Goal: Information Seeking & Learning: Learn about a topic

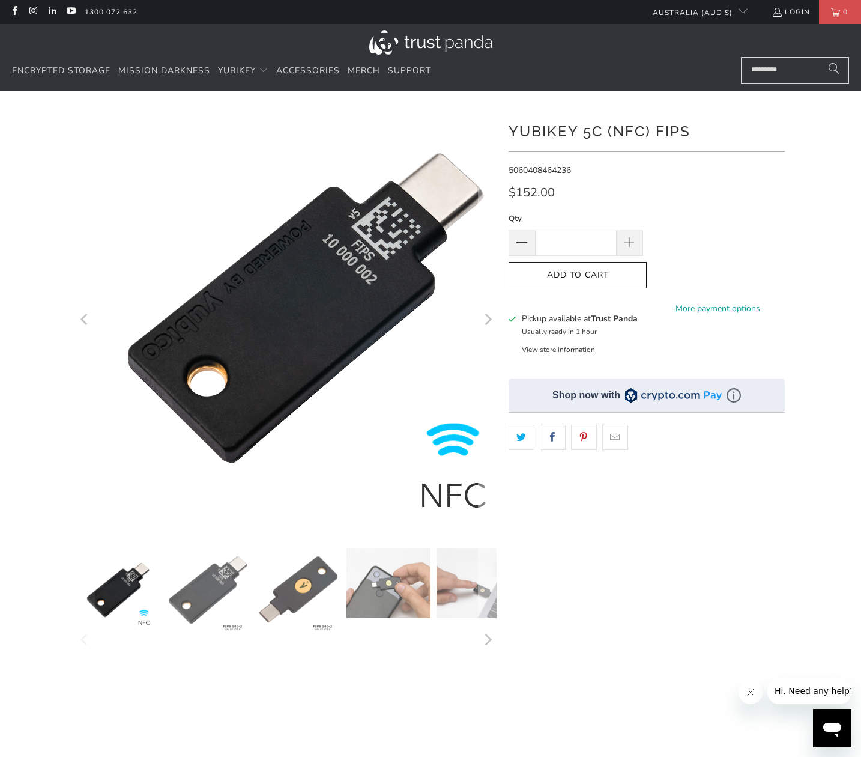
click at [147, 401] on img at bounding box center [306, 308] width 480 height 480
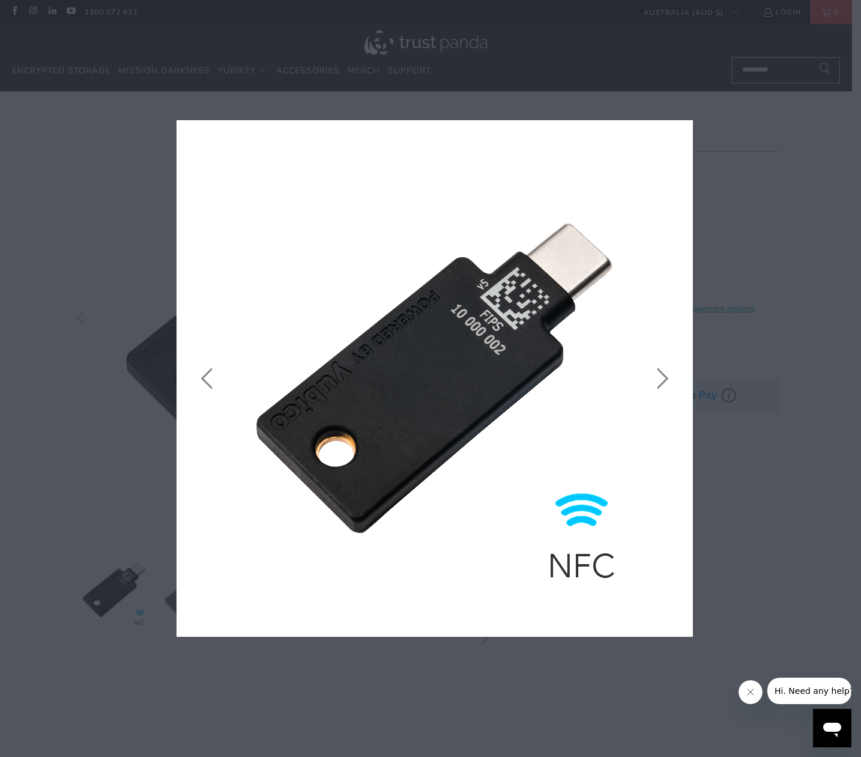
click at [678, 136] on icon "close" at bounding box center [679, 133] width 17 height 17
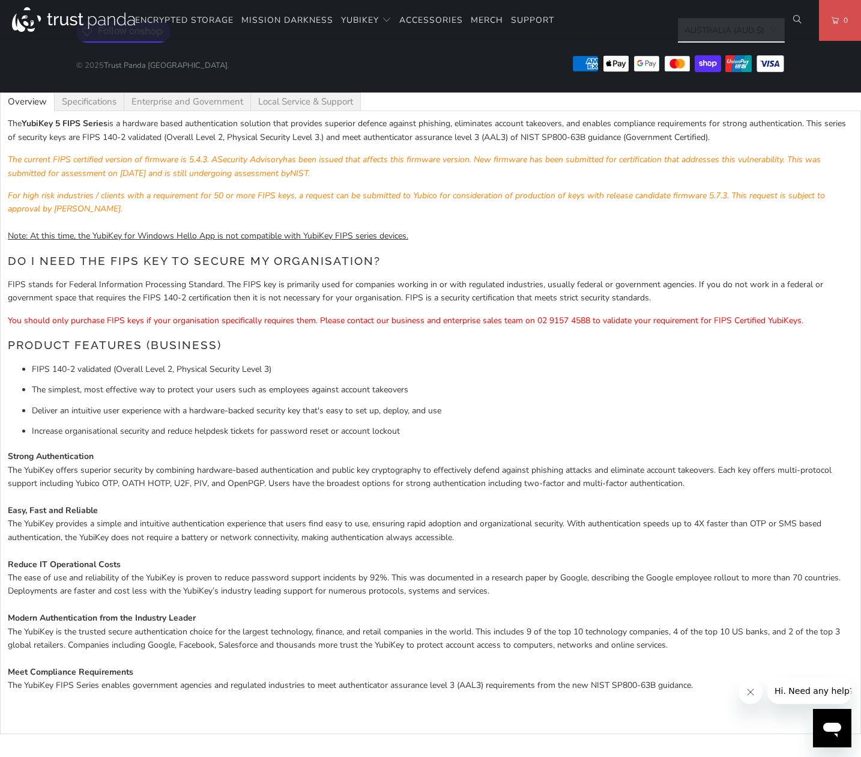
scroll to position [1802, 0]
click at [582, 178] on span "The current FIPS certified version of firmware is 5.4.3. A Security Advisory ha…" at bounding box center [414, 166] width 813 height 25
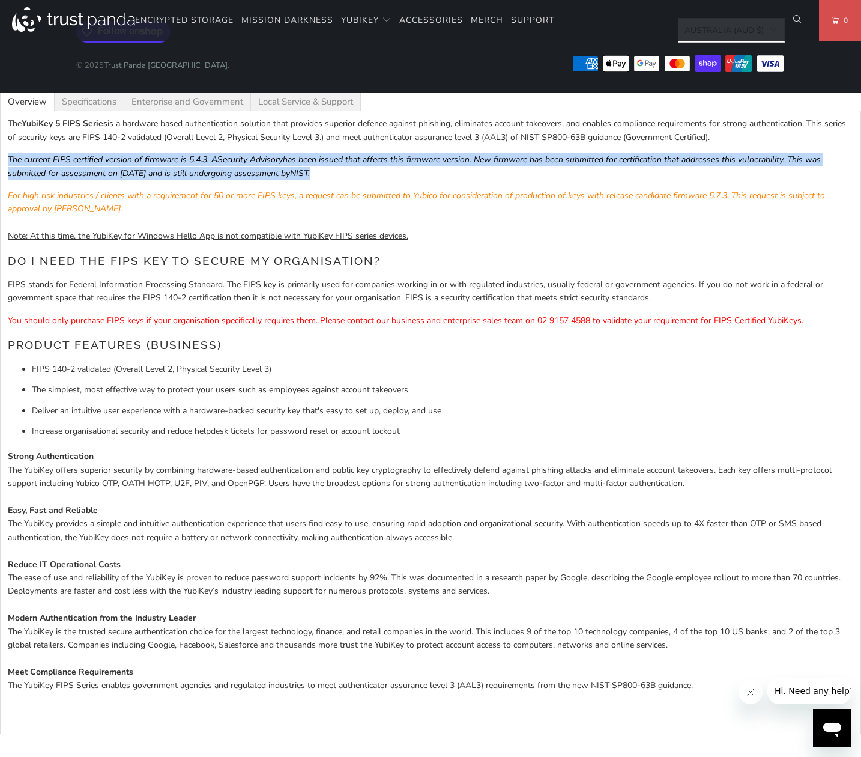
click at [582, 178] on span "The current FIPS certified version of firmware is 5.4.3. A Security Advisory ha…" at bounding box center [414, 166] width 813 height 25
click at [429, 178] on span "The current FIPS certified version of firmware is 5.4.3. A Security Advisory ha…" at bounding box center [414, 166] width 813 height 25
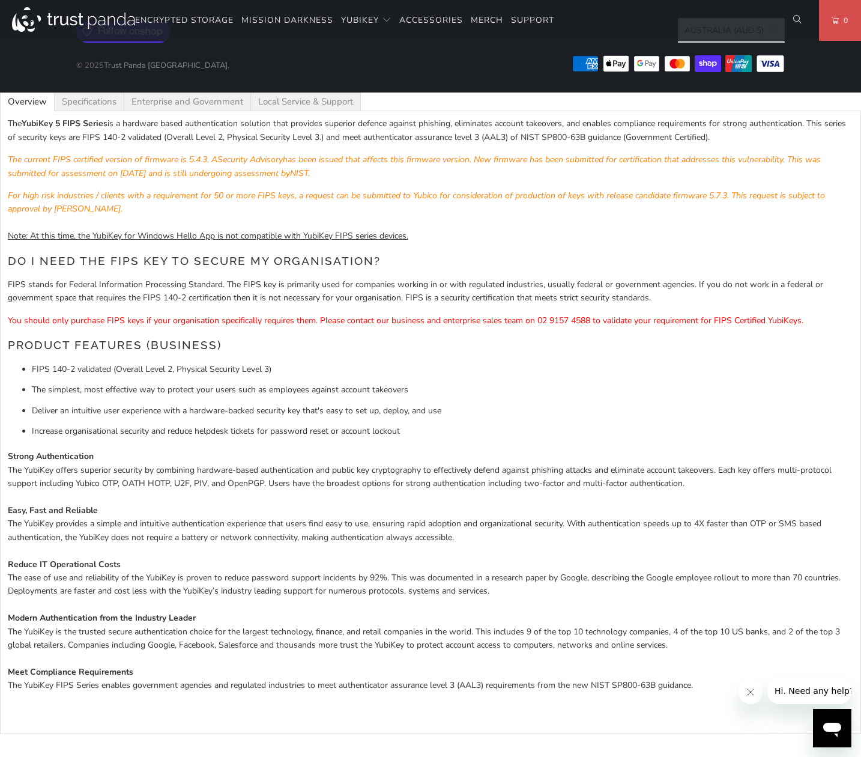
scroll to position [1985, 0]
click at [451, 190] on em "For high risk industries / clients with a requirement for 50 or more FIPS keys,…" at bounding box center [416, 202] width 817 height 25
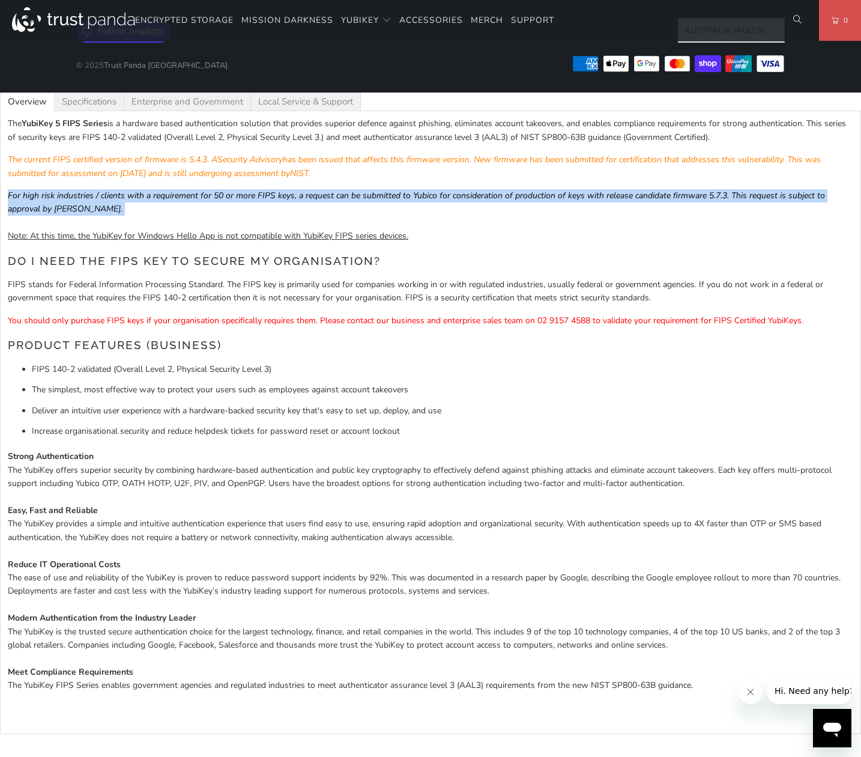
click at [451, 190] on em "For high risk industries / clients with a requirement for 50 or more FIPS keys,…" at bounding box center [416, 202] width 817 height 25
click at [363, 195] on em "For high risk industries / clients with a requirement for 50 or more FIPS keys,…" at bounding box center [416, 202] width 817 height 25
drag, startPoint x: 292, startPoint y: 191, endPoint x: 692, endPoint y: 205, distance: 400.2
click at [692, 205] on p "For high risk industries / clients with a requirement for 50 or more FIPS keys,…" at bounding box center [431, 216] width 846 height 54
